Goal: Information Seeking & Learning: Find specific fact

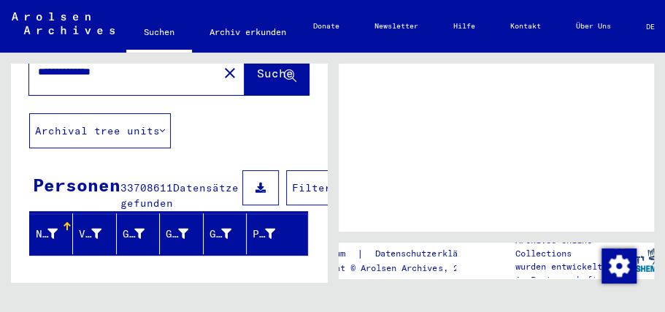
scroll to position [68, 0]
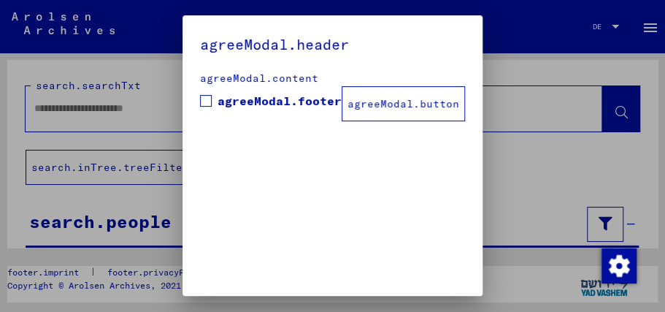
type input "**********"
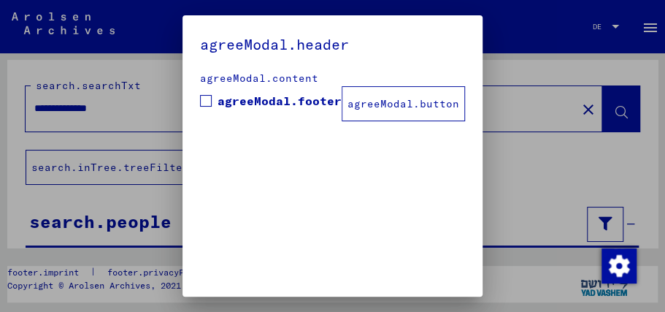
drag, startPoint x: 320, startPoint y: 129, endPoint x: 329, endPoint y: 188, distance: 59.8
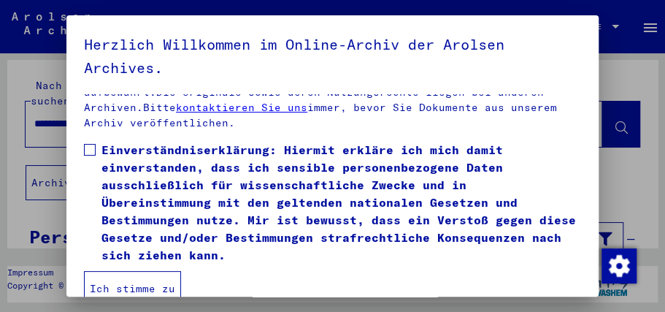
scroll to position [308, 0]
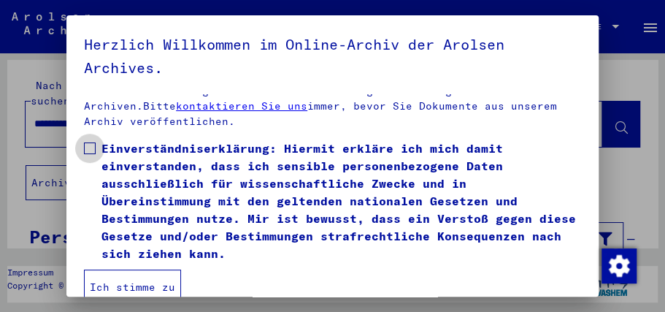
click at [88, 149] on span at bounding box center [90, 148] width 12 height 12
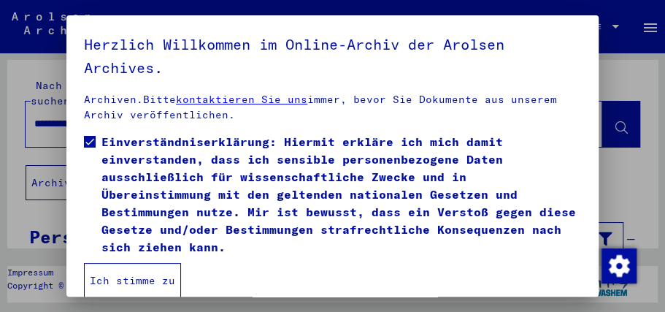
click at [118, 278] on button "Ich stimme zu" at bounding box center [132, 280] width 97 height 35
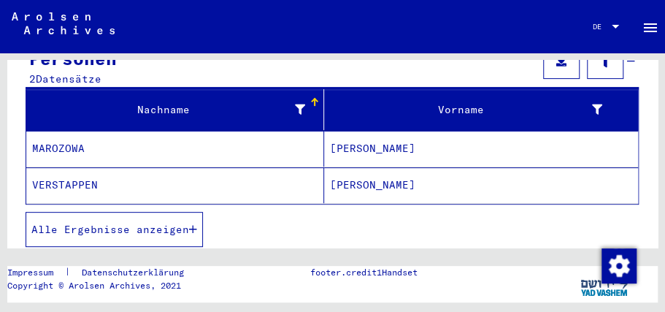
scroll to position [183, 0]
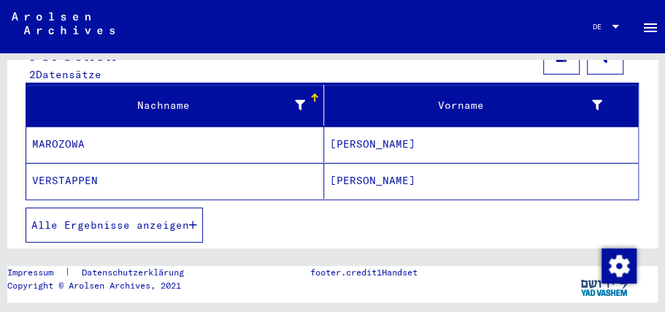
click at [76, 163] on mat-cell "VERSTAPPEN" at bounding box center [175, 181] width 298 height 36
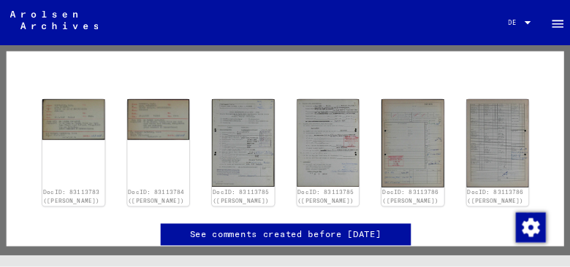
scroll to position [136, 0]
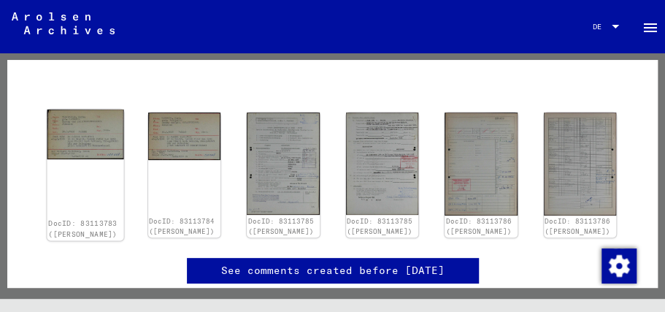
click at [83, 137] on img at bounding box center [85, 135] width 76 height 50
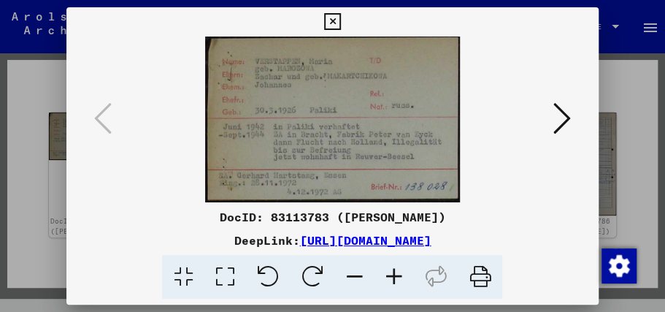
click at [557, 123] on icon at bounding box center [563, 118] width 18 height 35
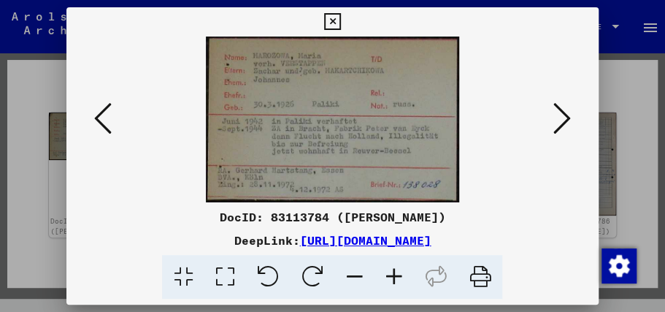
click at [569, 120] on icon at bounding box center [563, 118] width 18 height 35
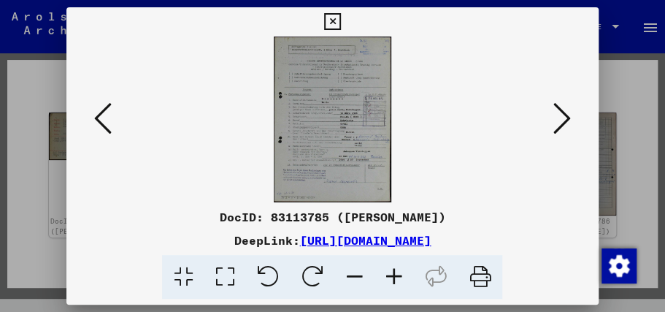
click at [355, 152] on img at bounding box center [332, 120] width 433 height 166
click at [562, 123] on icon at bounding box center [563, 118] width 18 height 35
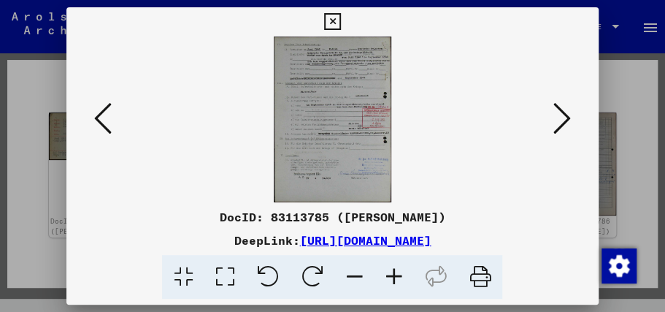
drag, startPoint x: 580, startPoint y: 0, endPoint x: 183, endPoint y: 112, distance: 412.3
click at [183, 112] on img at bounding box center [332, 120] width 433 height 166
click at [103, 123] on icon at bounding box center [103, 118] width 18 height 35
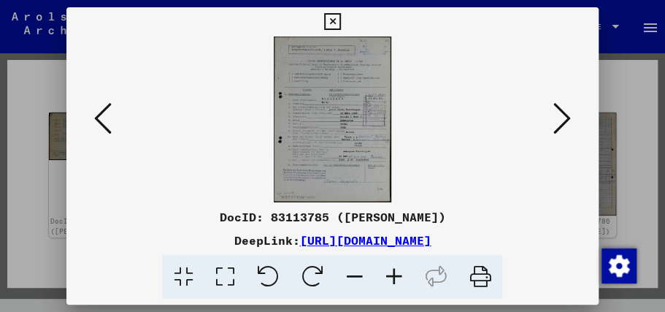
click at [103, 123] on icon at bounding box center [103, 118] width 18 height 35
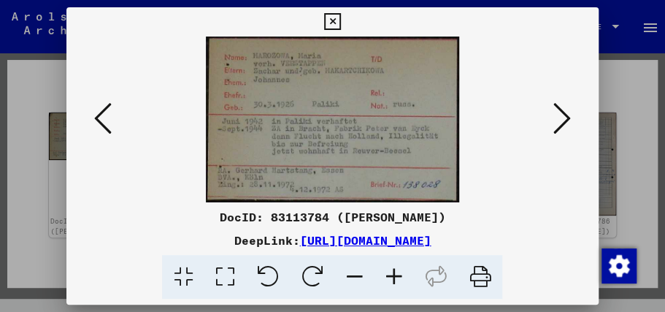
click at [561, 126] on icon at bounding box center [563, 118] width 18 height 35
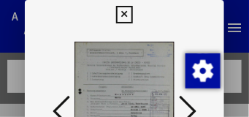
drag, startPoint x: 620, startPoint y: 1, endPoint x: 167, endPoint y: 28, distance: 453.7
drag, startPoint x: 248, startPoint y: 73, endPoint x: 249, endPoint y: 93, distance: 19.7
click at [249, 93] on div at bounding box center [124, 58] width 249 height 117
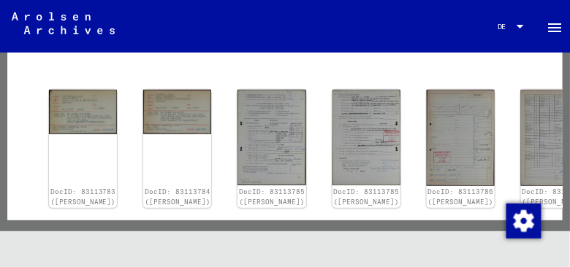
drag, startPoint x: 249, startPoint y: 7, endPoint x: 376, endPoint y: 69, distance: 141.1
click at [376, 69] on mat-grid-list at bounding box center [285, 51] width 519 height 66
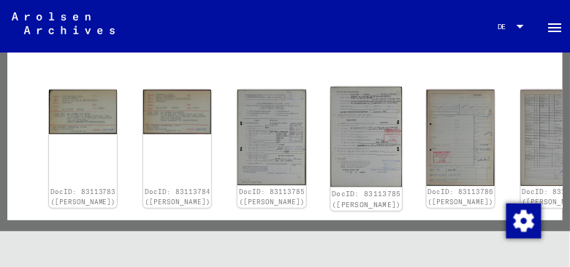
click at [330, 156] on img at bounding box center [366, 137] width 72 height 100
